Goal: Transaction & Acquisition: Purchase product/service

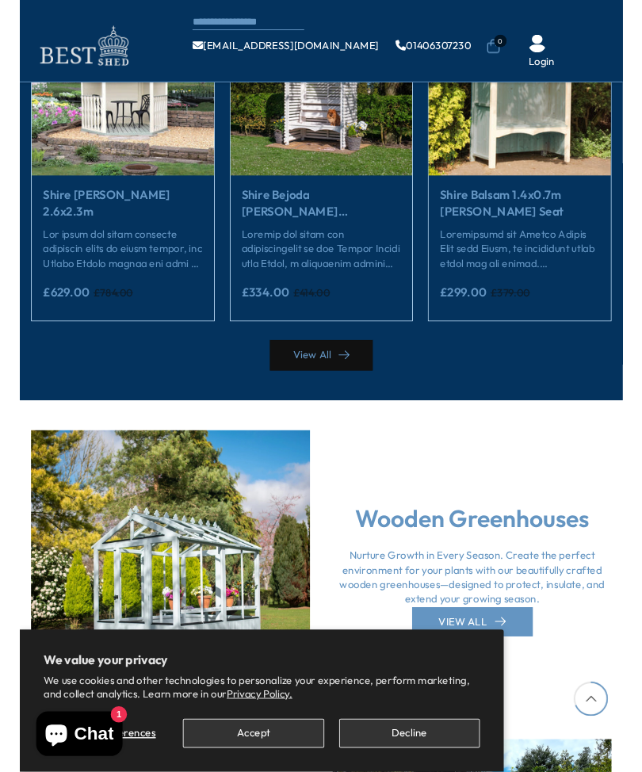
scroll to position [2411, 0]
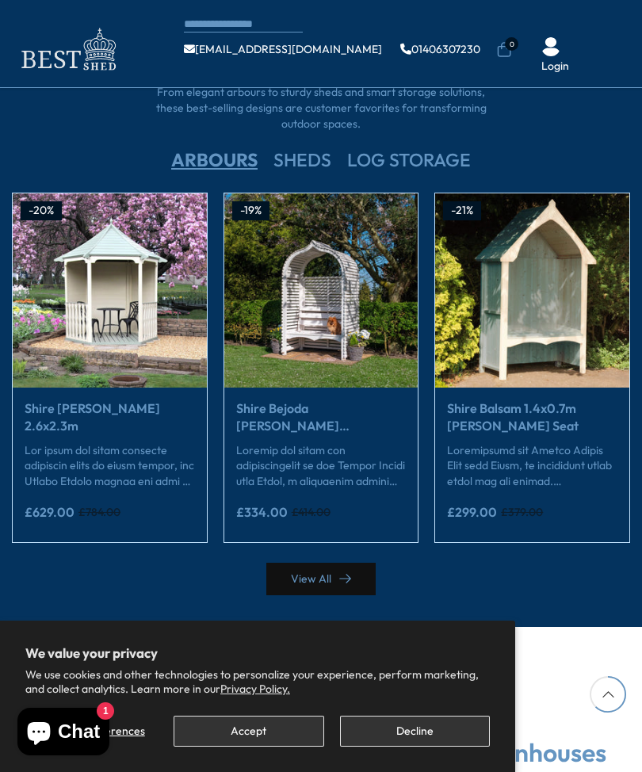
click at [63, 555] on div "View All" at bounding box center [321, 569] width 618 height 52
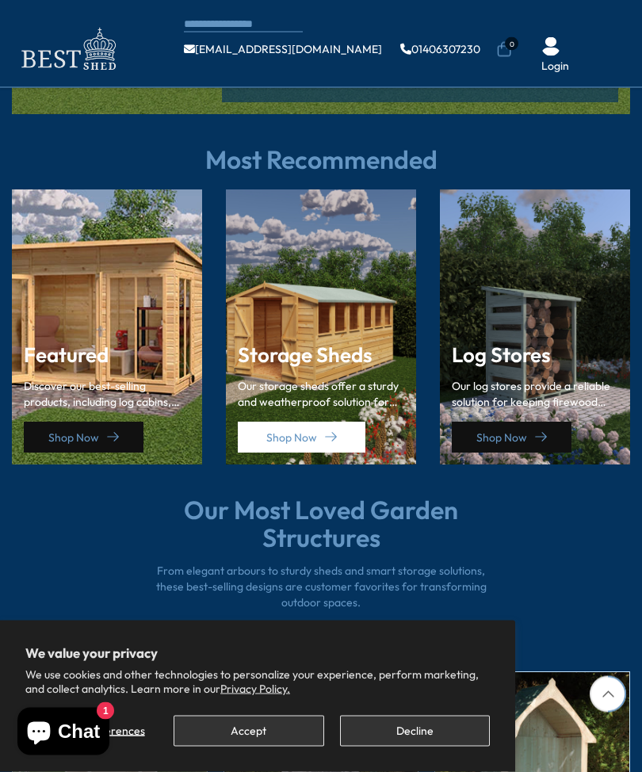
scroll to position [1933, 0]
click at [86, 387] on div "Featured Discover our best-selling products, including log cabins, sheds, and s…" at bounding box center [107, 398] width 166 height 109
click at [71, 344] on h3 "Featured" at bounding box center [107, 355] width 166 height 23
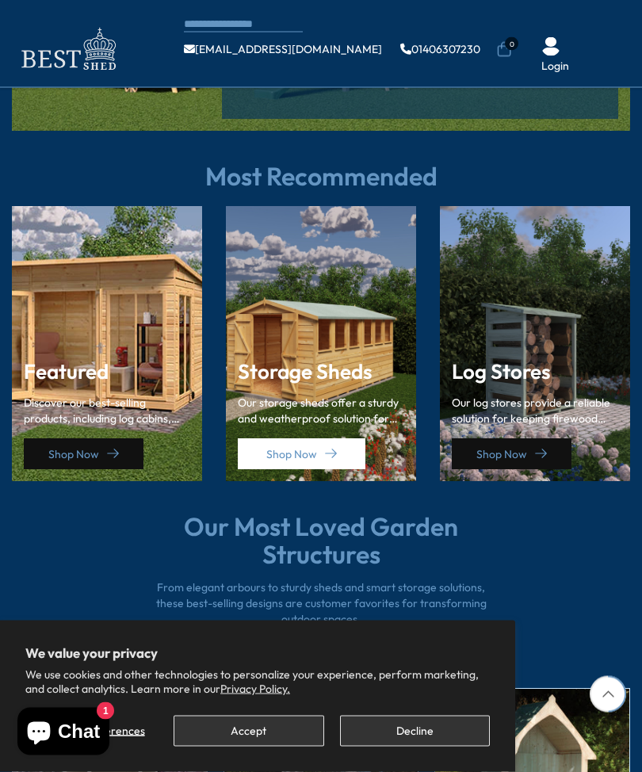
scroll to position [1912, 0]
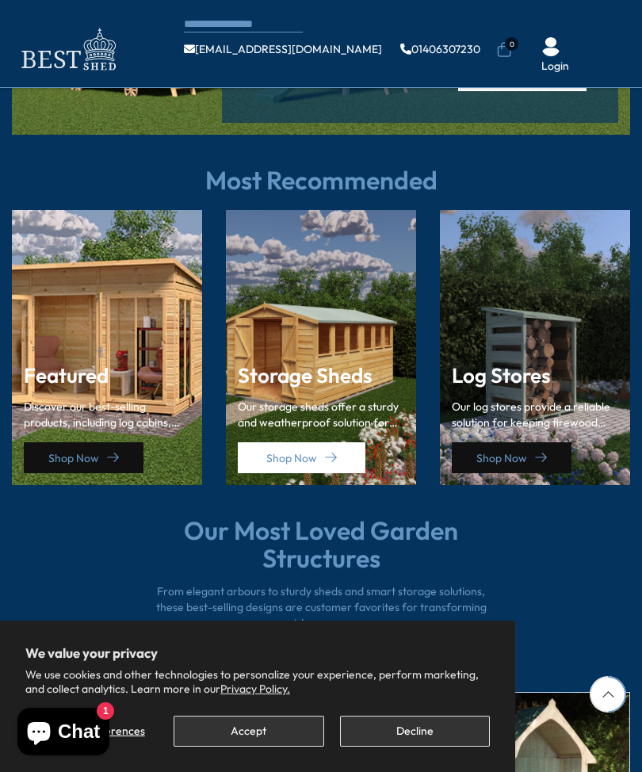
click at [101, 316] on div "Featured Discover our best-selling products, including log cabins, sheds, and s…" at bounding box center [107, 347] width 190 height 275
click at [94, 364] on h3 "Featured" at bounding box center [107, 375] width 166 height 23
click at [90, 364] on h3 "Featured" at bounding box center [107, 375] width 166 height 23
click at [86, 353] on div "Featured Discover our best-selling products, including log cabins, sheds, and s…" at bounding box center [107, 413] width 166 height 120
click at [59, 442] on link "Shop Now" at bounding box center [84, 457] width 120 height 31
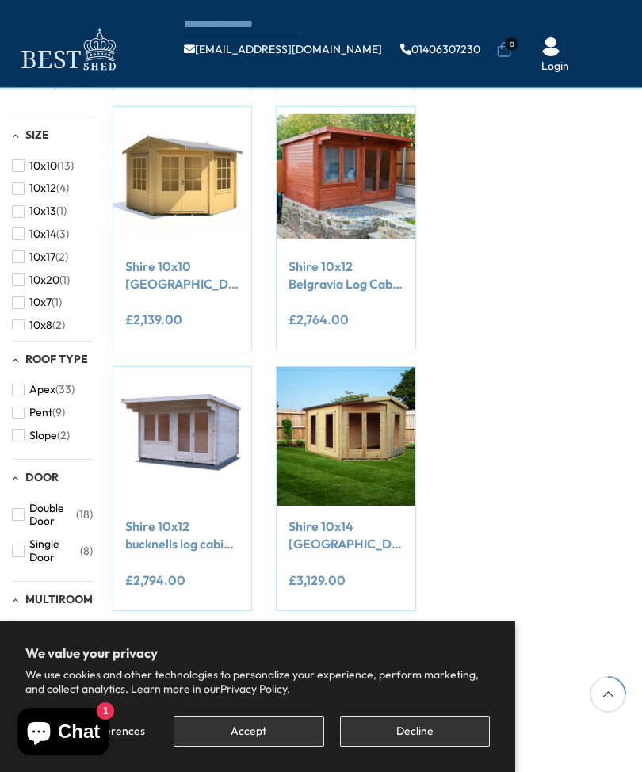
scroll to position [416, 0]
